Goal: Task Accomplishment & Management: Use online tool/utility

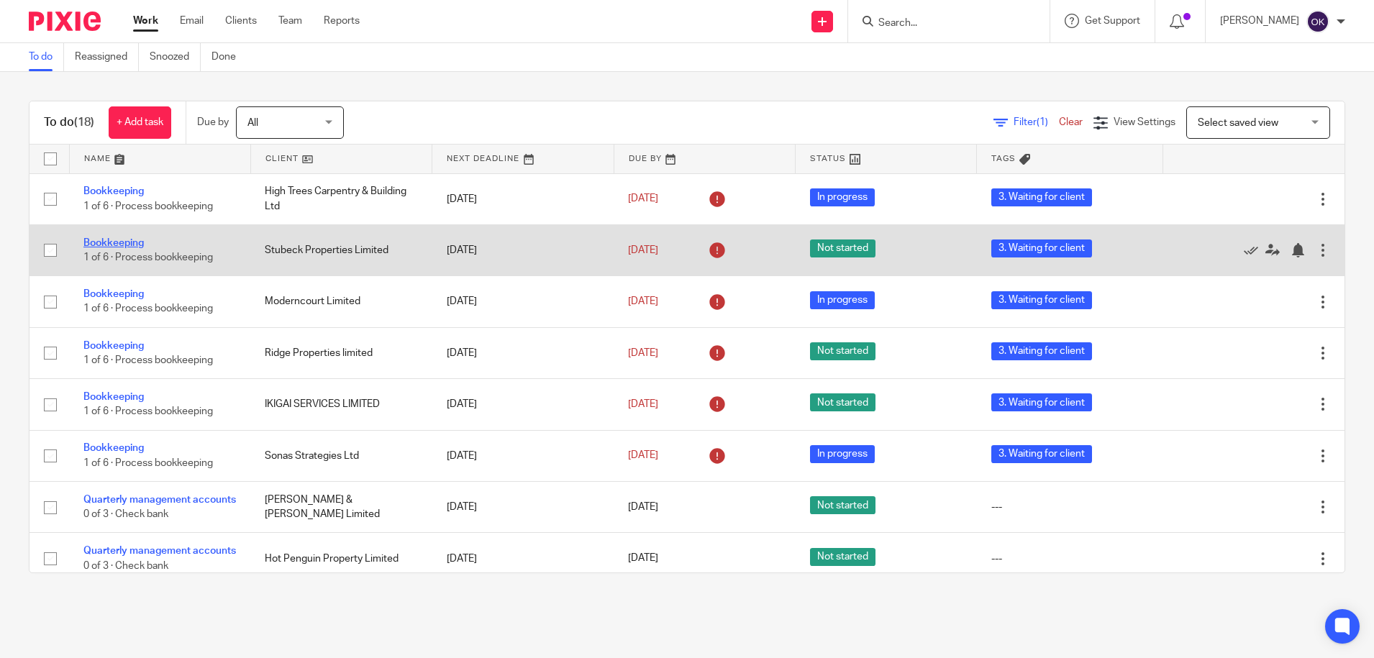
click at [123, 240] on link "Bookkeeping" at bounding box center [113, 243] width 60 height 10
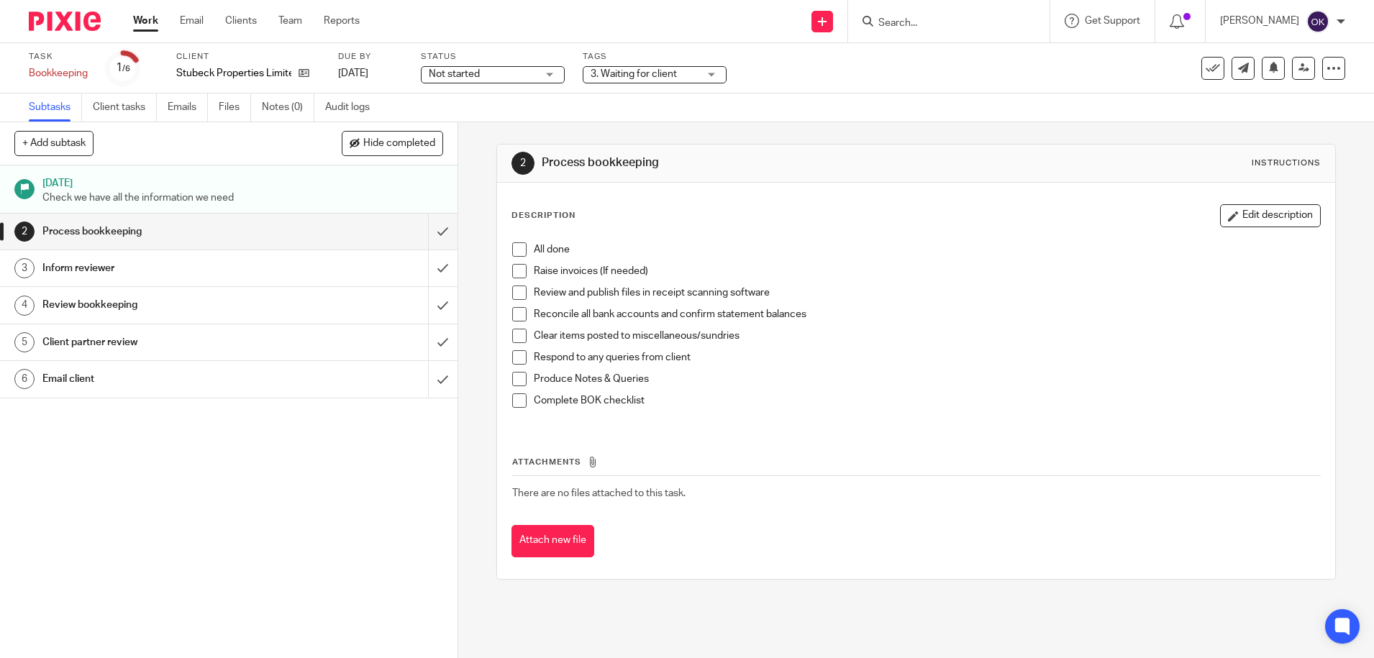
click at [549, 76] on div "Not started Not started" at bounding box center [493, 74] width 144 height 17
click at [492, 123] on li "In progress" at bounding box center [493, 126] width 142 height 29
click at [78, 20] on img at bounding box center [65, 21] width 72 height 19
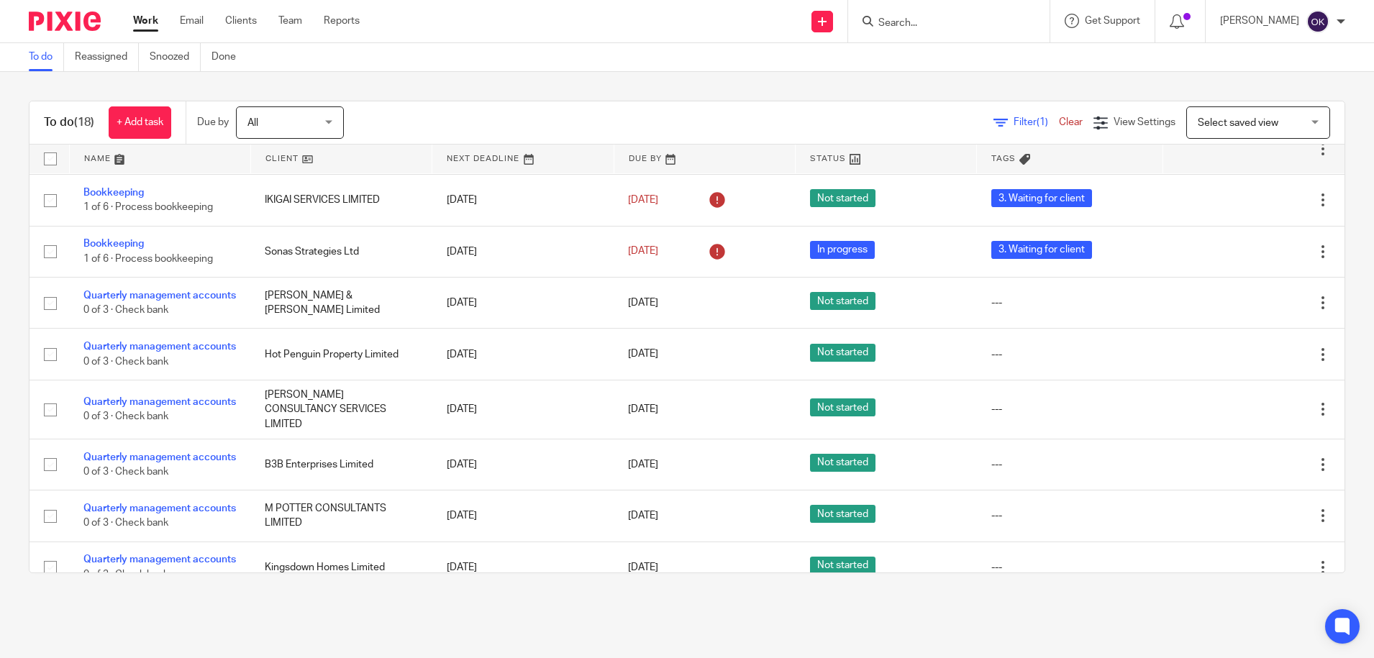
scroll to position [210, 0]
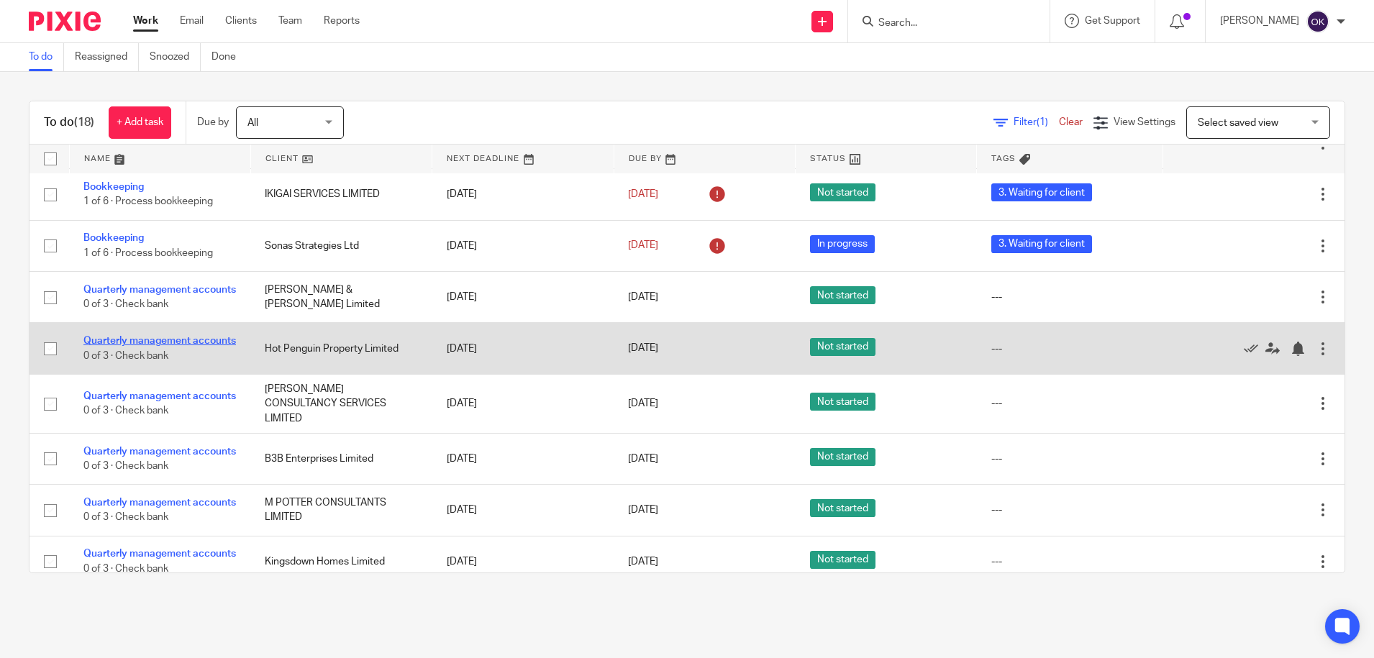
click at [138, 346] on link "Quarterly management accounts" at bounding box center [159, 341] width 152 height 10
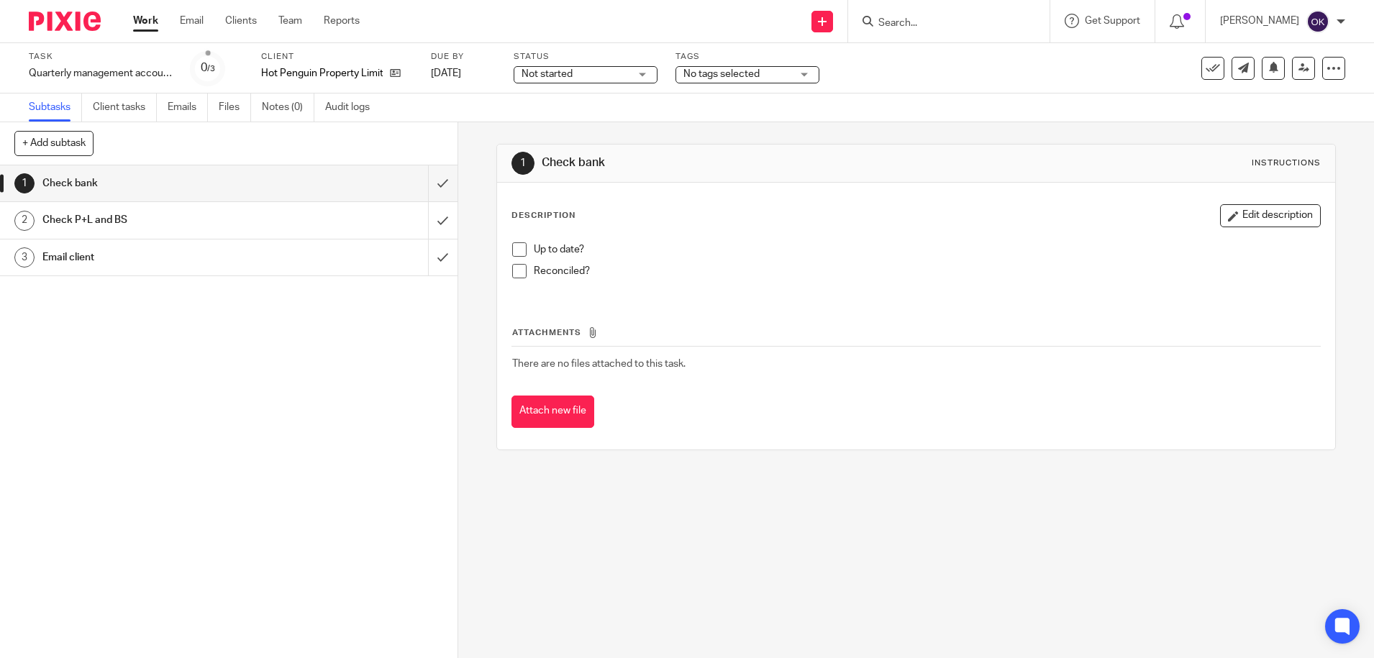
click at [588, 76] on span "Not started" at bounding box center [575, 74] width 108 height 15
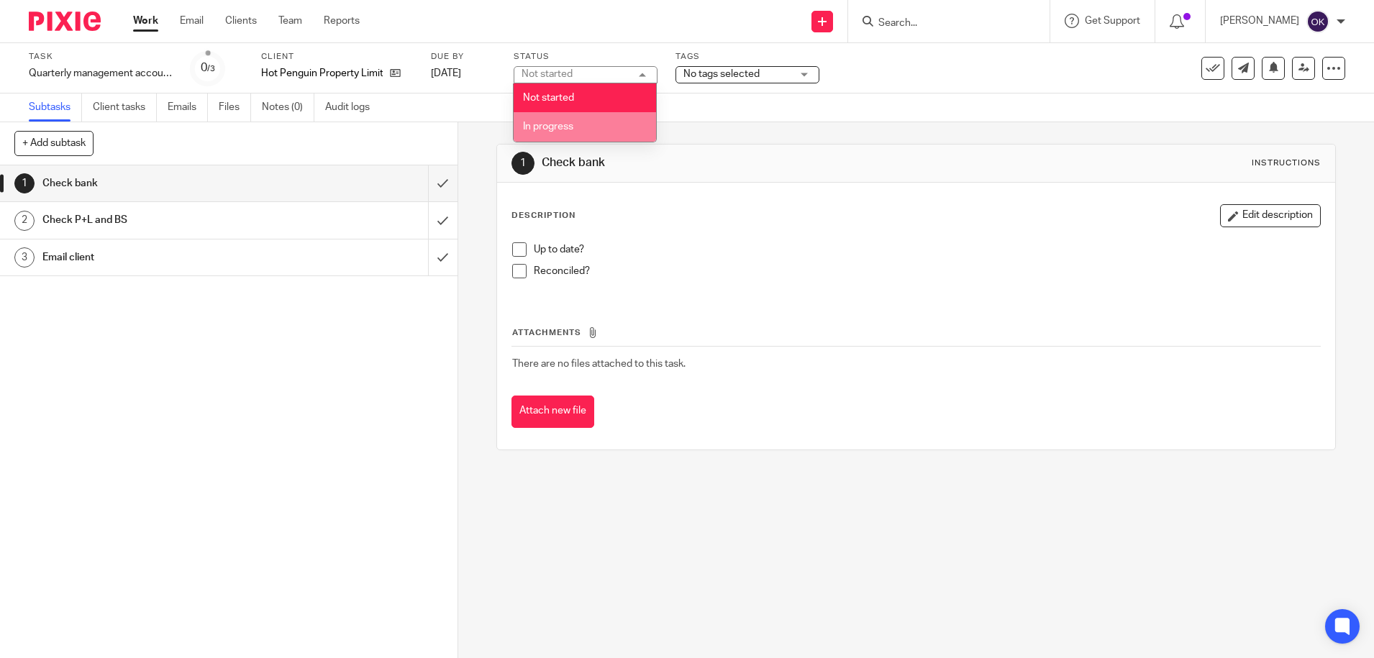
click at [583, 125] on li "In progress" at bounding box center [584, 126] width 142 height 29
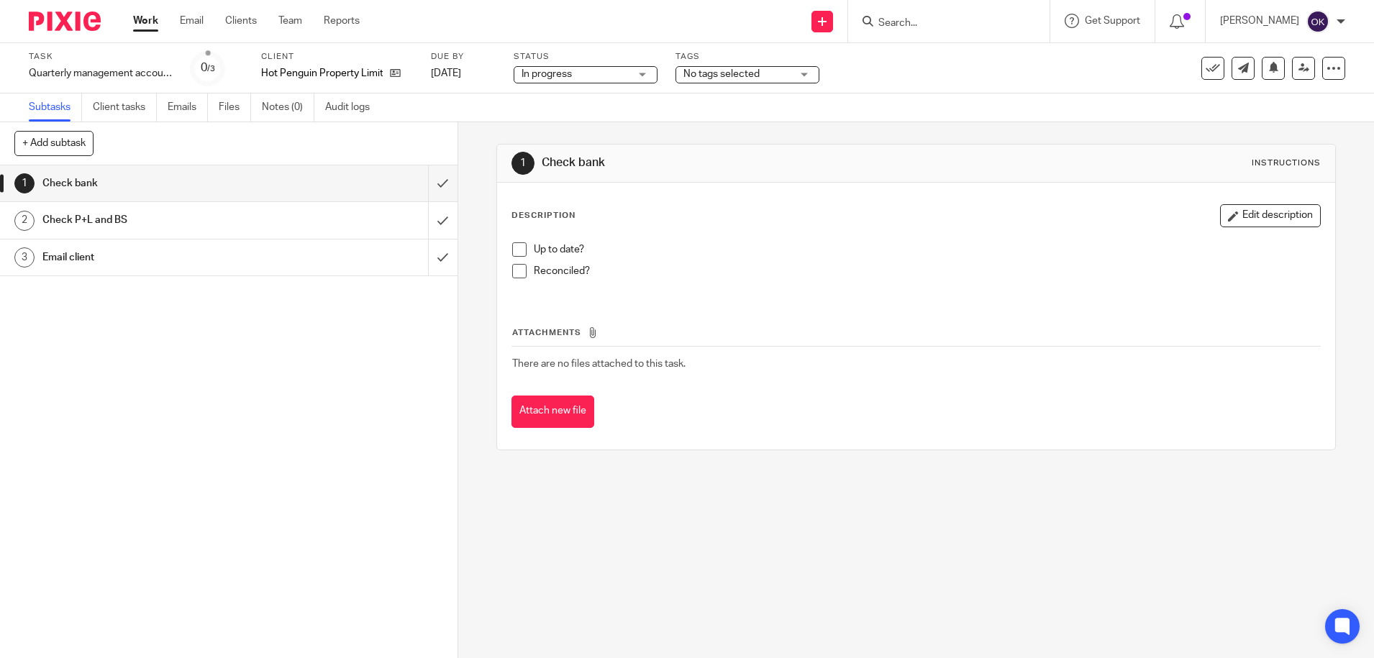
click at [58, 27] on img at bounding box center [65, 21] width 72 height 19
